Goal: Manage account settings

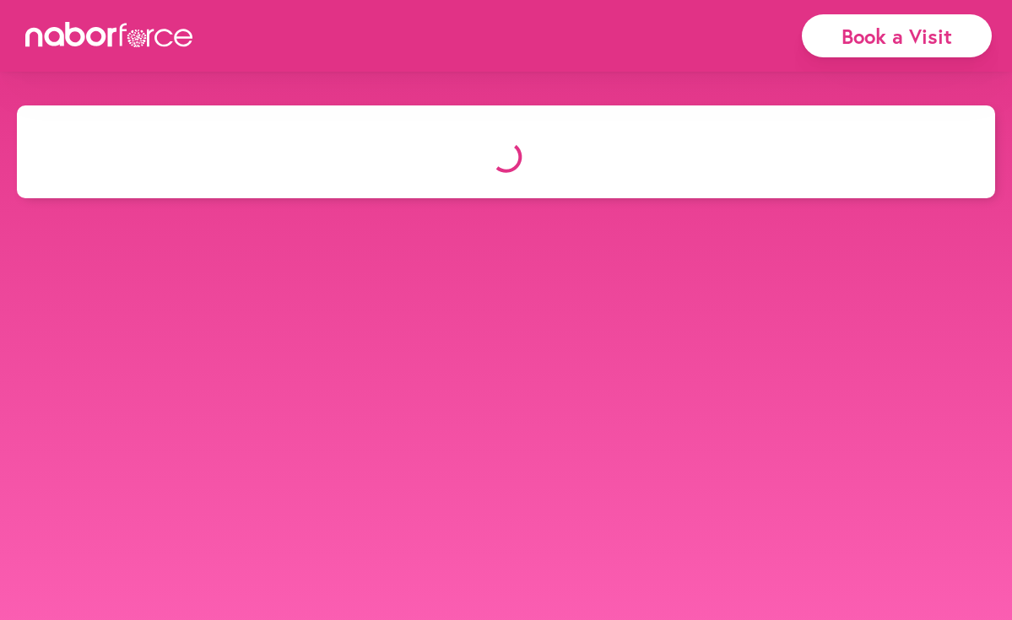
select select "*"
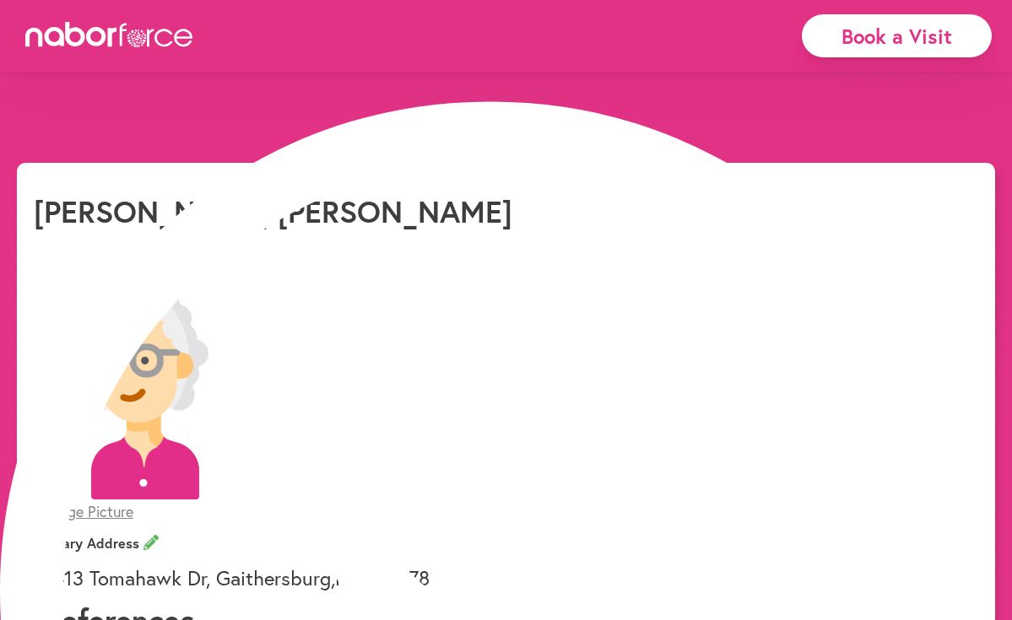
click at [457, 57] on button "Yes" at bounding box center [473, 49] width 32 height 18
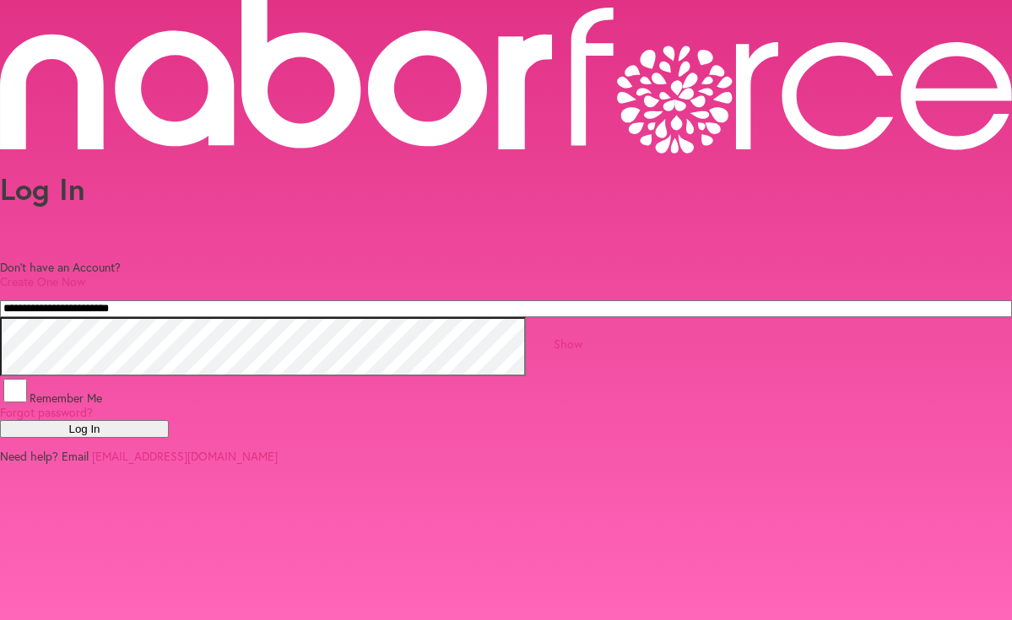
type input "**********"
click at [169, 438] on button "Log In" at bounding box center [84, 429] width 169 height 18
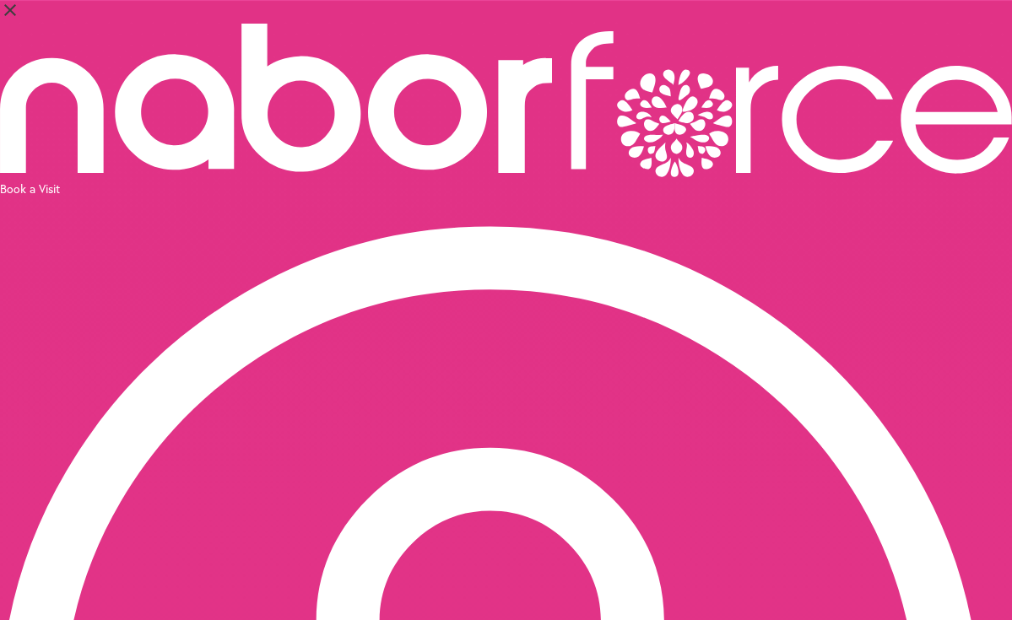
select select "*"
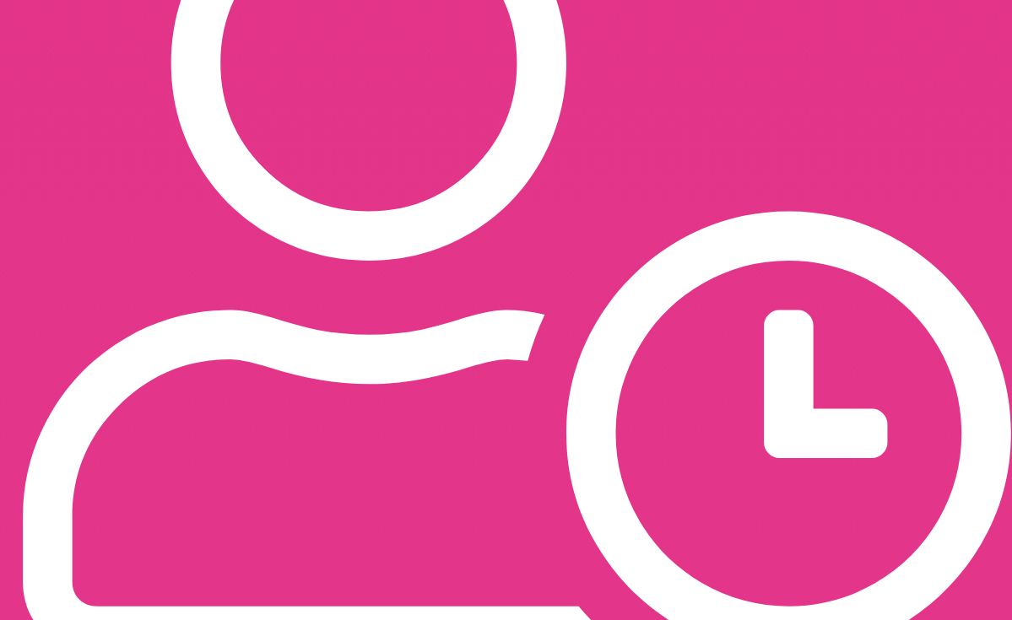
scroll to position [1390, 0]
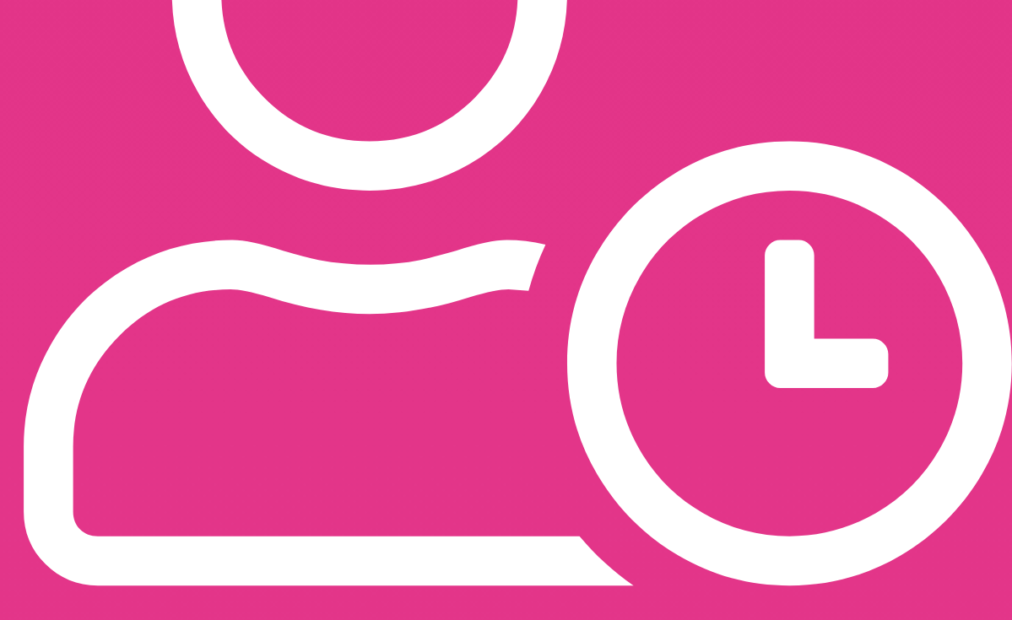
scroll to position [1459, 0]
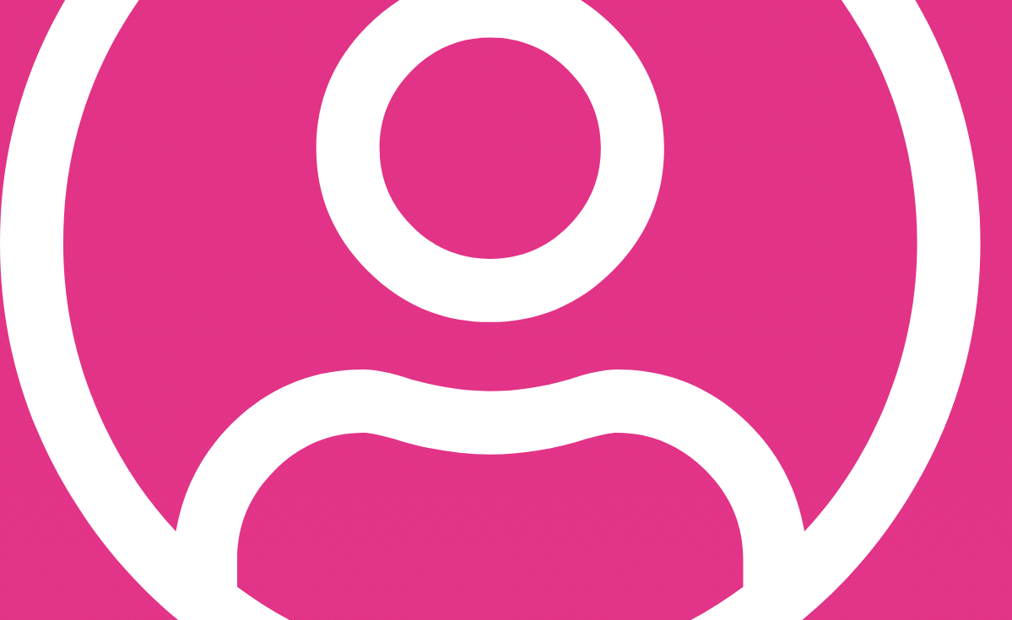
scroll to position [68, 0]
